Goal: Entertainment & Leisure: Consume media (video, audio)

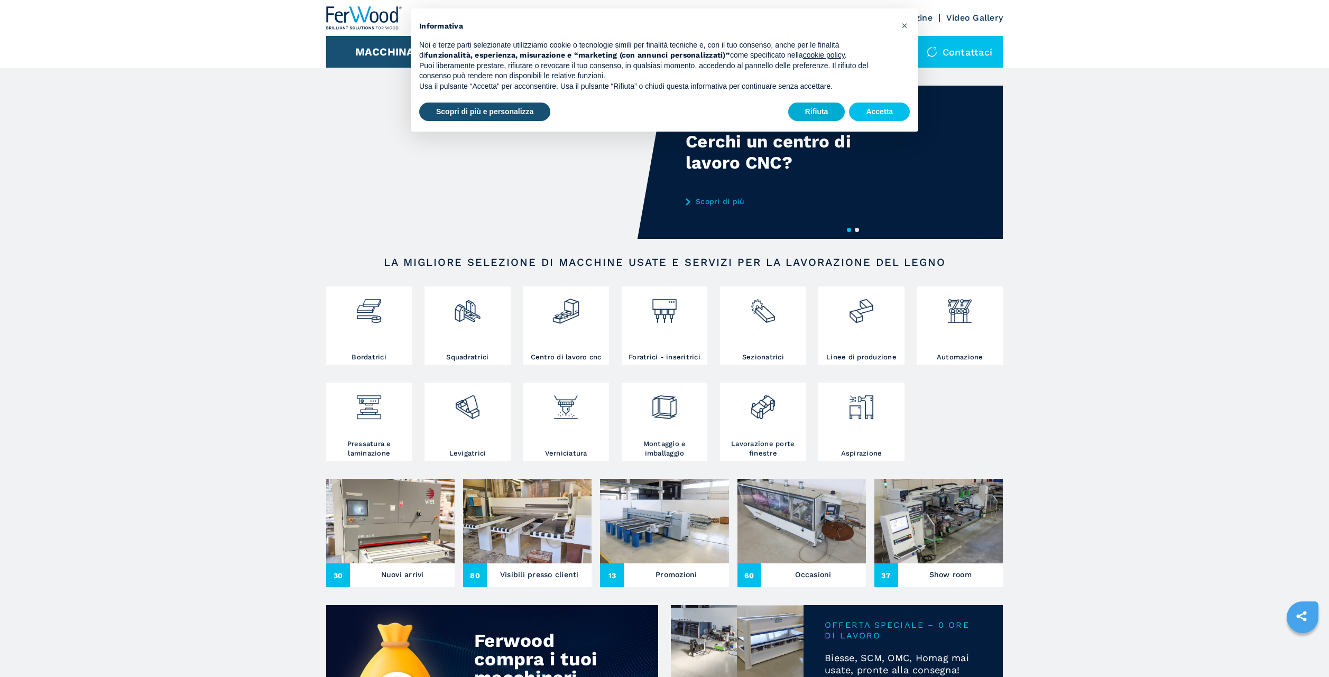
click at [824, 109] on button "Rifiuta" at bounding box center [816, 112] width 57 height 19
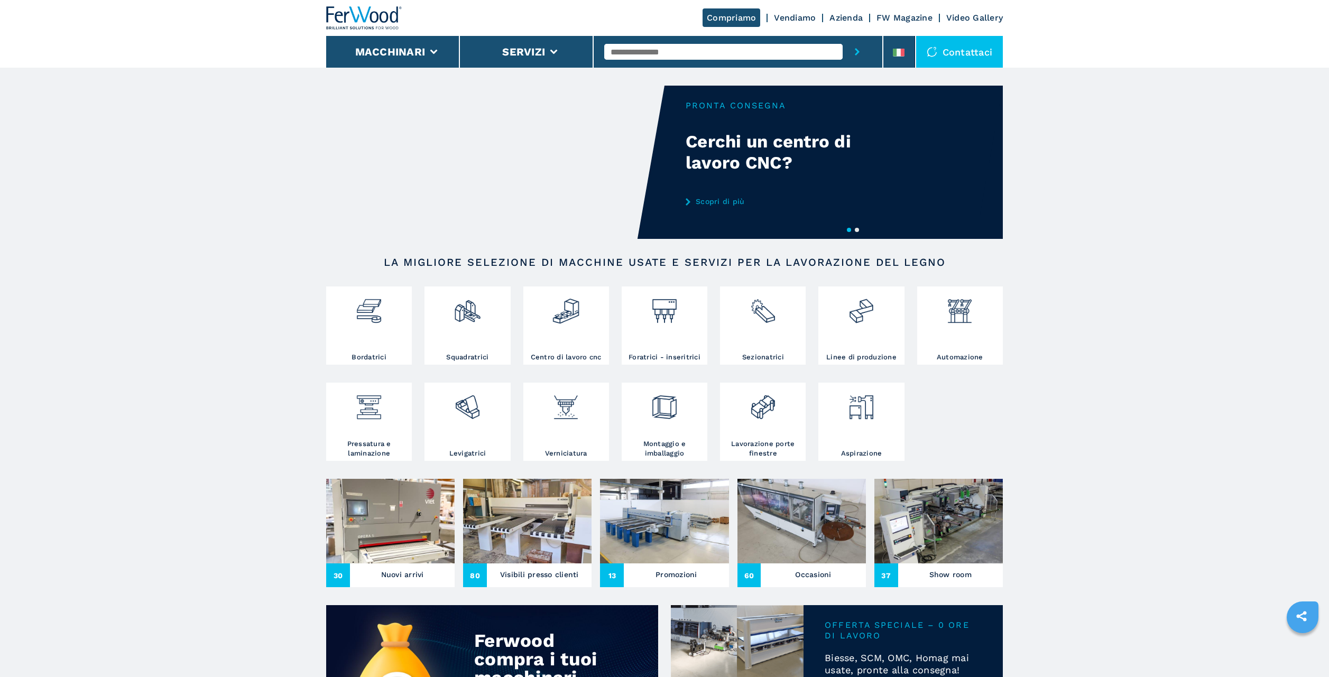
click at [857, 230] on button "2" at bounding box center [857, 230] width 4 height 4
click at [974, 19] on link "Video Gallery" at bounding box center [975, 18] width 57 height 10
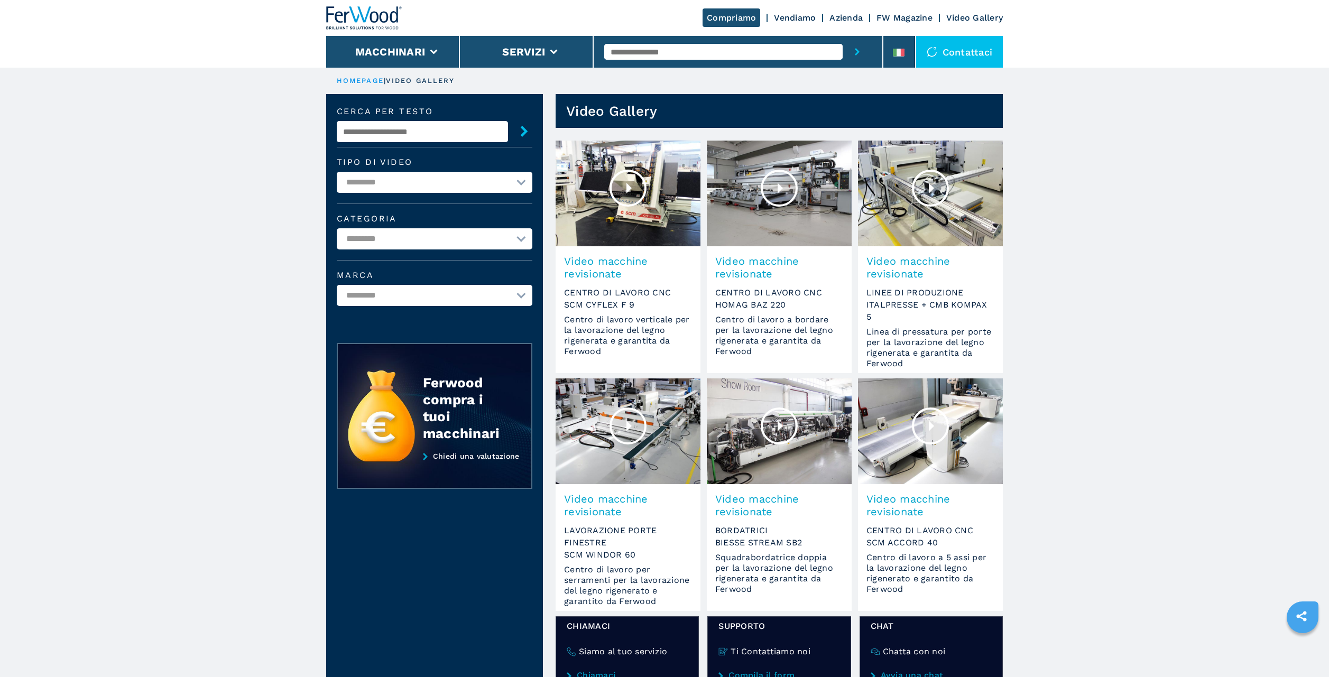
select select "**********"
click option "**********" at bounding box center [0, 0] width 0 height 0
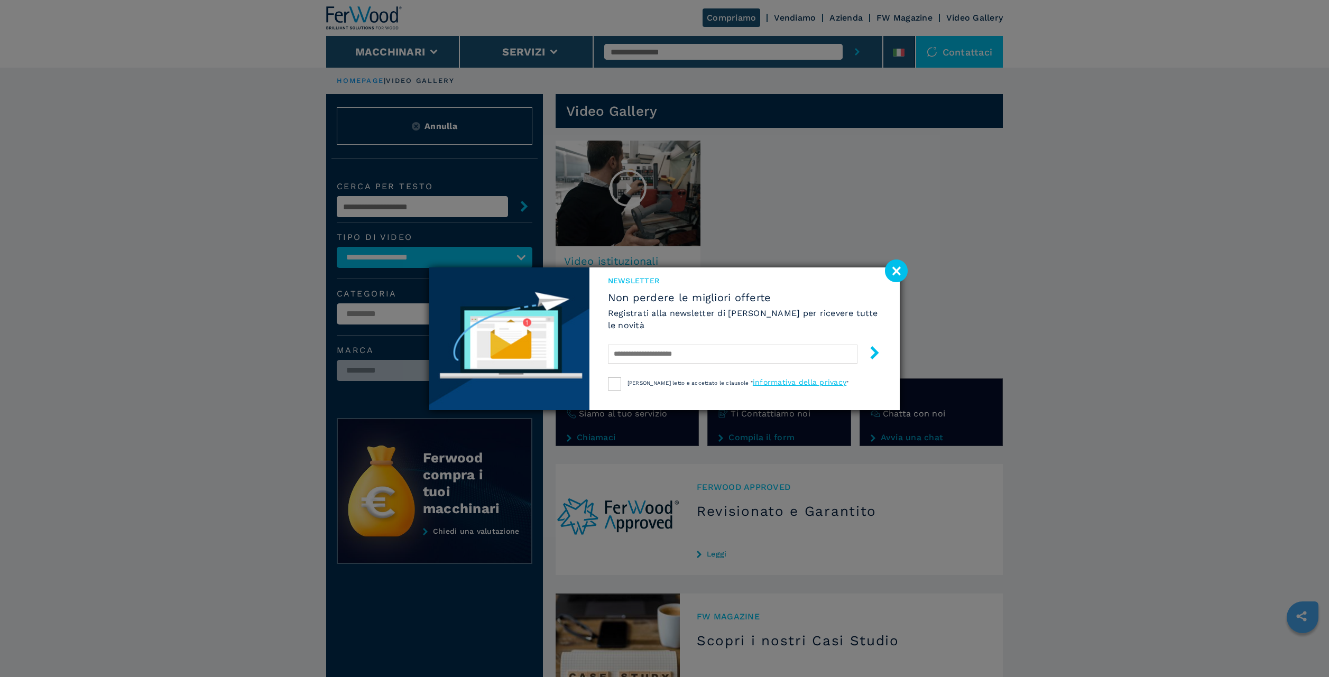
click at [901, 269] on image at bounding box center [896, 271] width 23 height 23
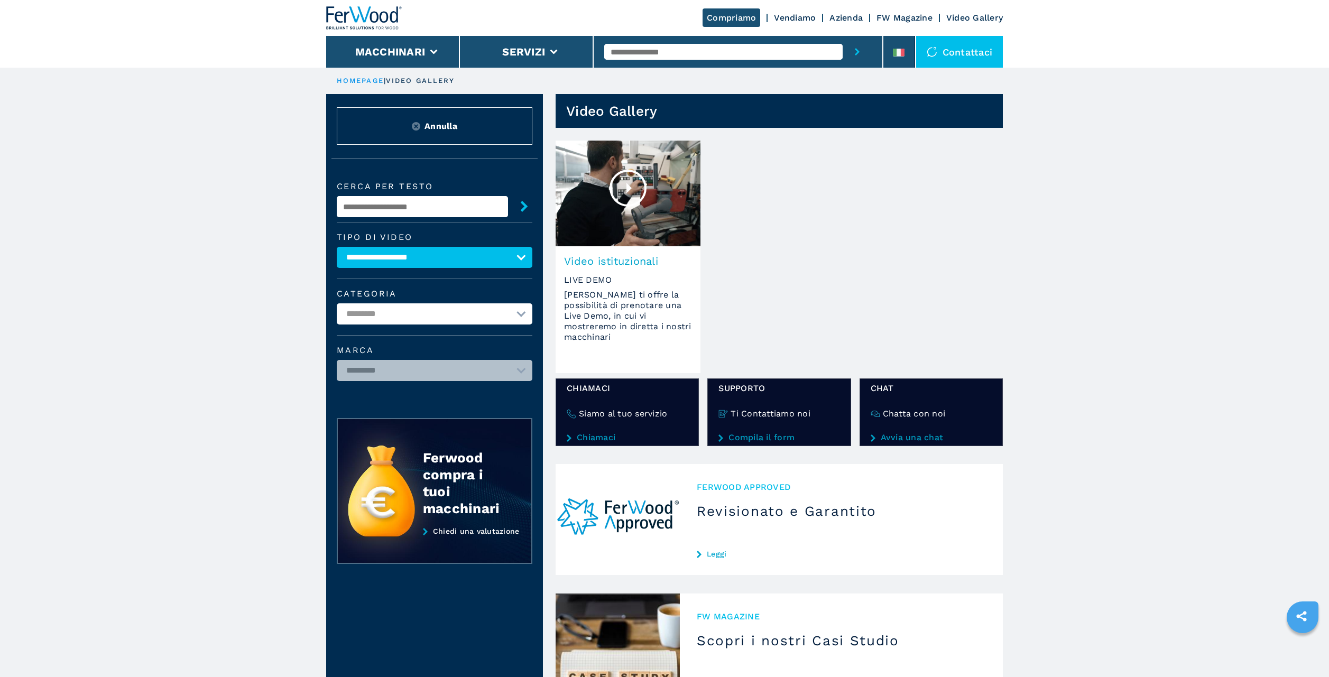
click at [585, 261] on span "Video istituzionali" at bounding box center [628, 261] width 128 height 13
click at [628, 190] on div at bounding box center [628, 188] width 37 height 37
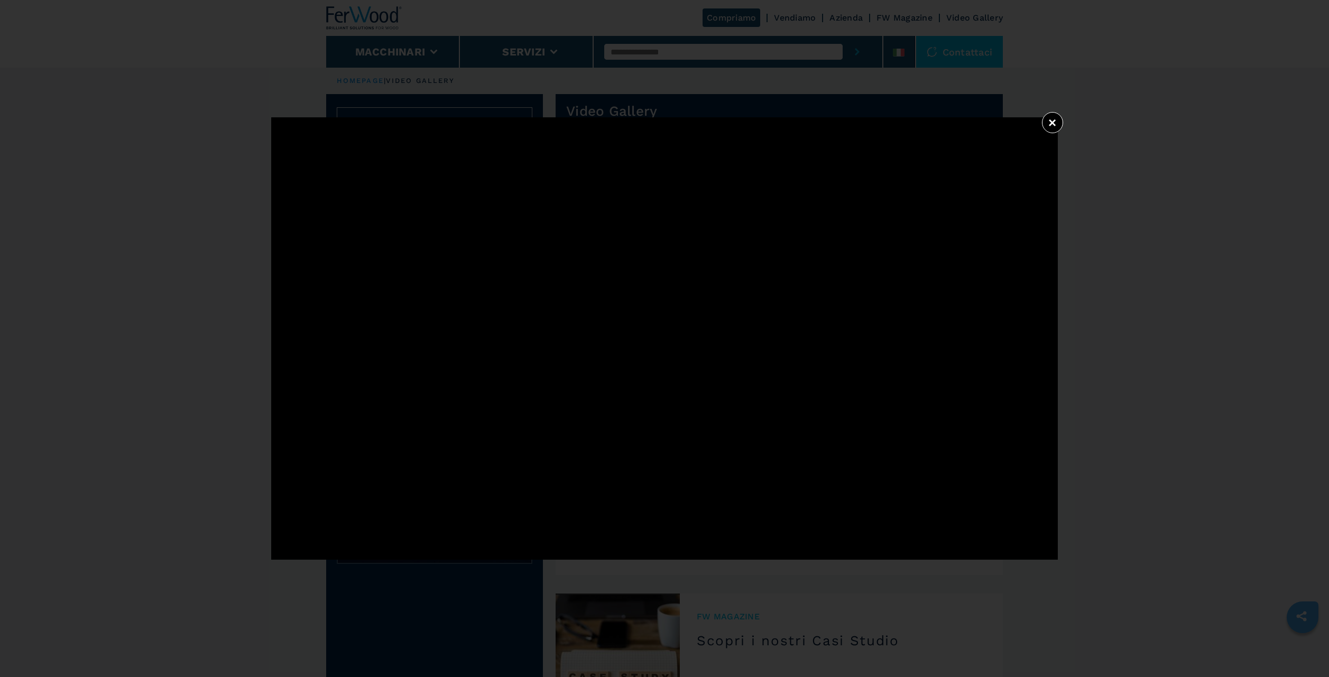
click at [1052, 121] on button "×" at bounding box center [1052, 122] width 21 height 21
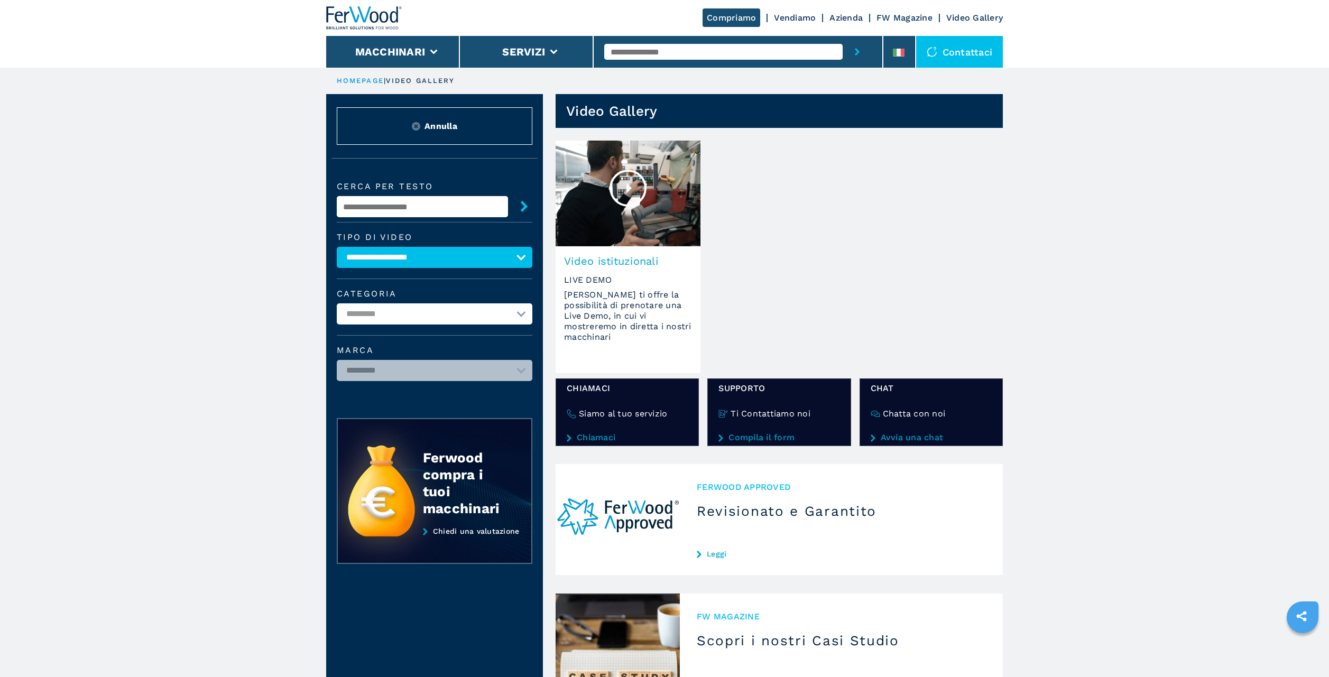
click at [629, 188] on div at bounding box center [628, 188] width 37 height 37
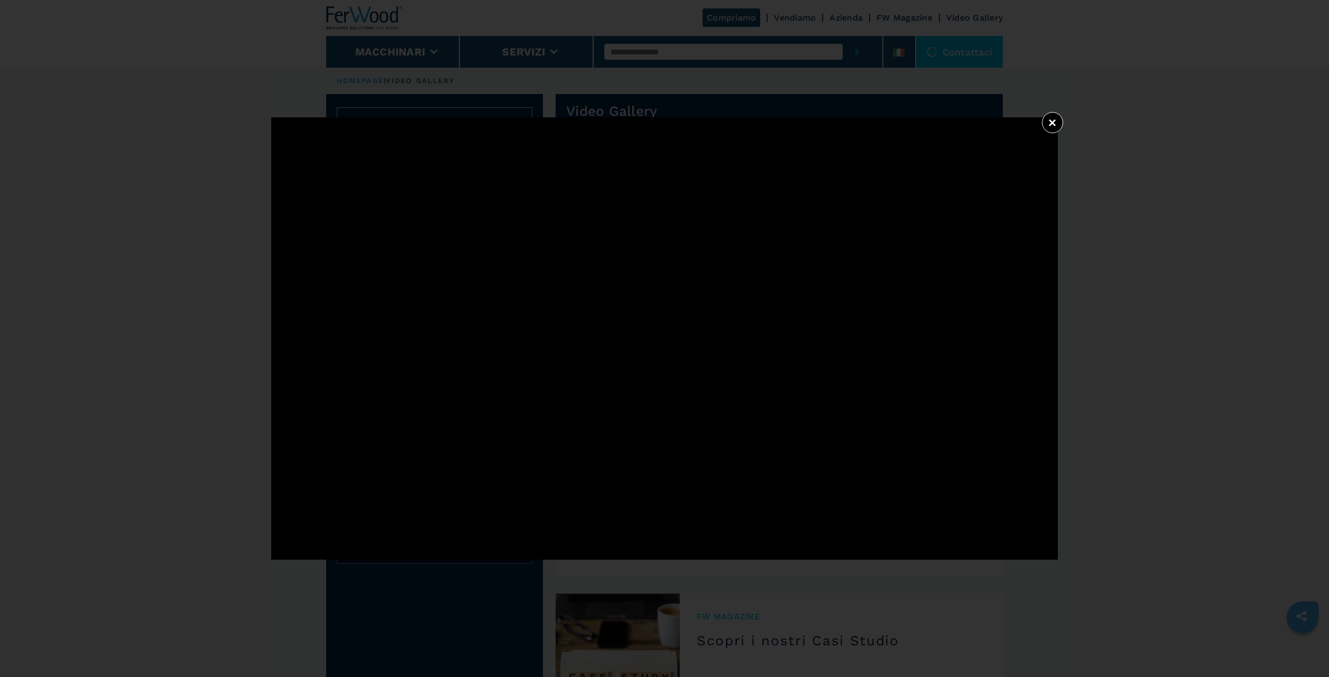
click at [1052, 123] on button "×" at bounding box center [1052, 122] width 21 height 21
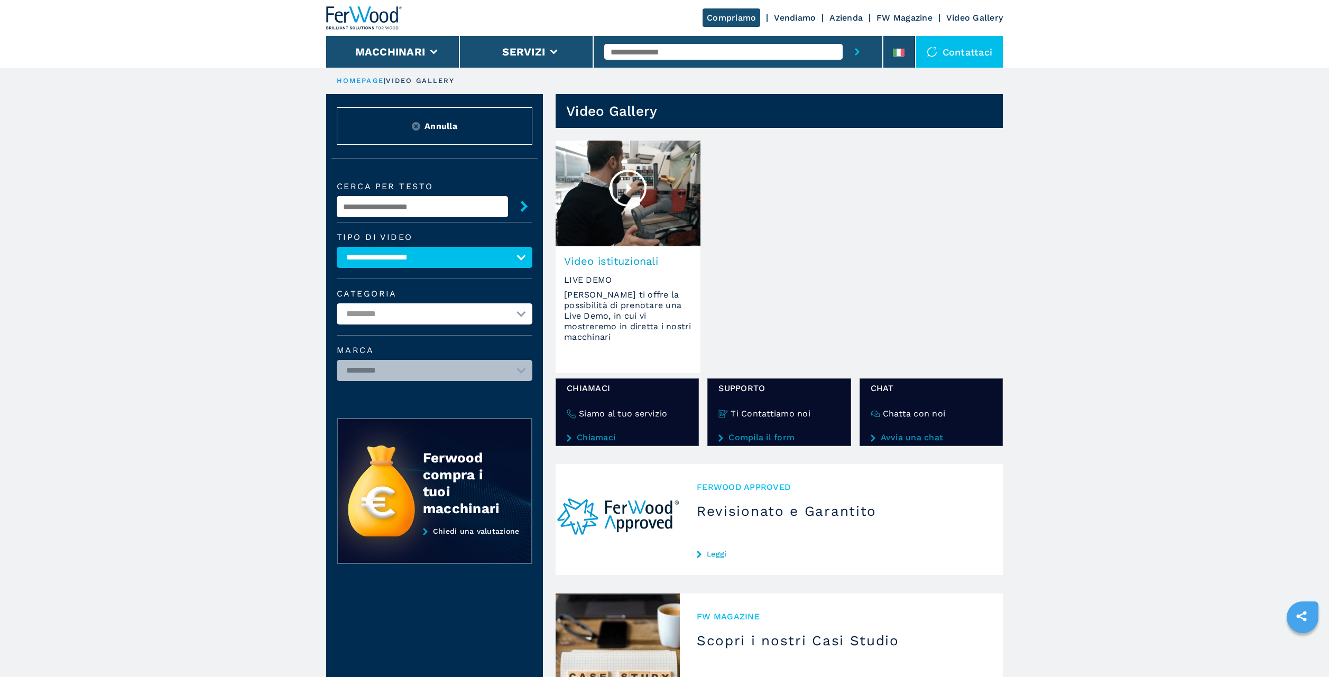
click at [619, 258] on span "Video istituzionali" at bounding box center [628, 261] width 128 height 13
click at [628, 189] on div at bounding box center [628, 188] width 37 height 37
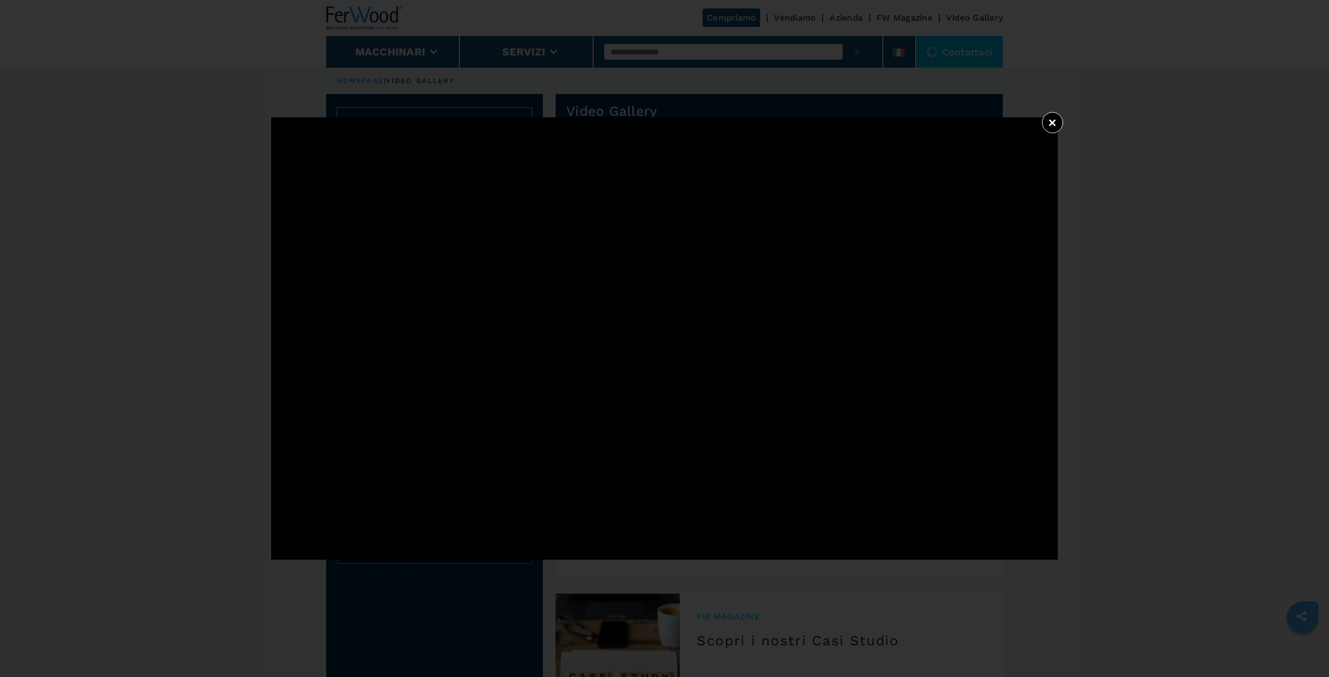
click at [1053, 124] on button "×" at bounding box center [1052, 122] width 21 height 21
